Goal: Task Accomplishment & Management: Manage account settings

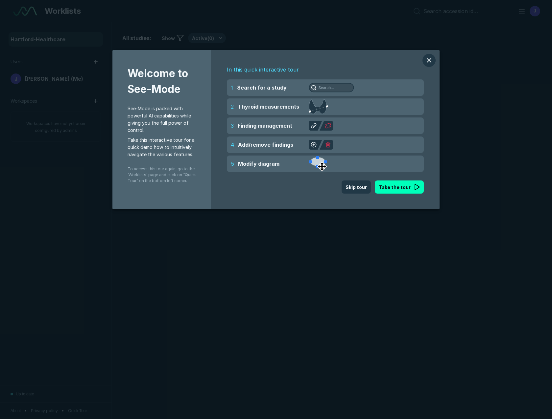
scroll to position [2617, 3326]
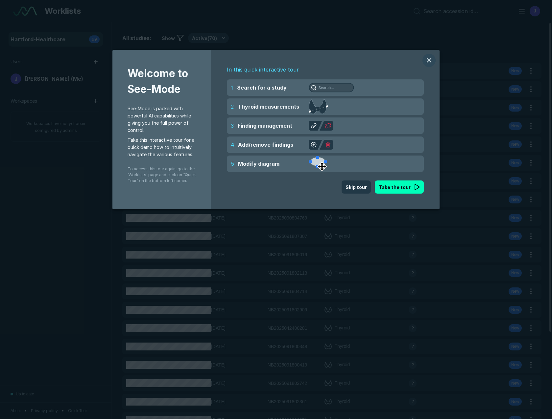
click at [428, 61] on button "modal" at bounding box center [428, 60] width 13 height 13
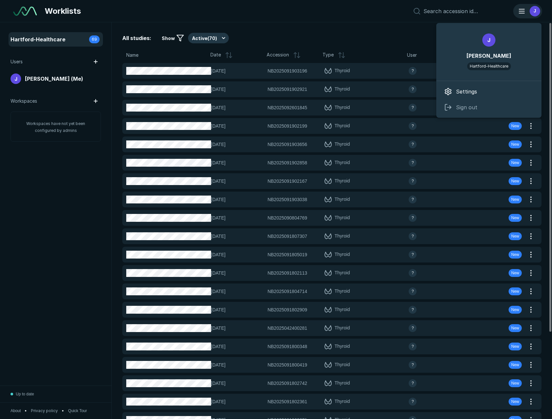
click at [522, 13] on icon "button" at bounding box center [521, 11] width 8 height 8
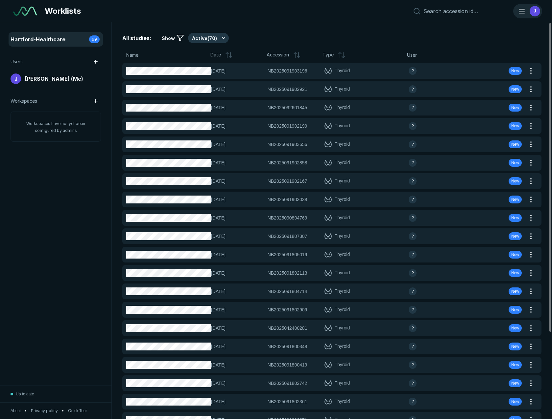
click at [532, 12] on div "J" at bounding box center [534, 11] width 11 height 11
click at [536, 9] on div "J" at bounding box center [534, 11] width 11 height 11
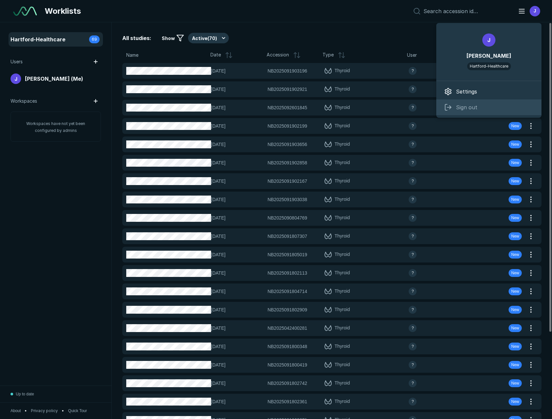
click at [467, 108] on span "Sign out" at bounding box center [466, 107] width 21 height 8
